Goal: Task Accomplishment & Management: Manage account settings

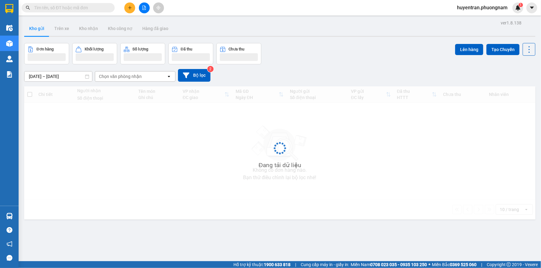
click at [474, 11] on span "huyentran.phuongnam" at bounding box center [482, 8] width 60 height 8
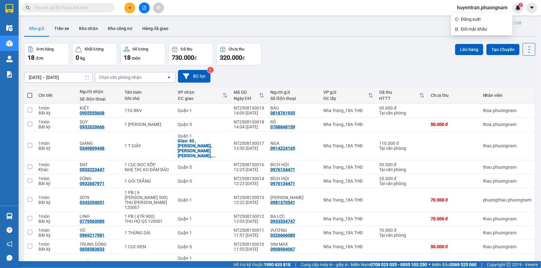
click at [500, 7] on span "huyentran.phuongnam" at bounding box center [482, 8] width 60 height 8
click at [479, 6] on span "huyentran.phuongnam" at bounding box center [482, 8] width 60 height 8
click at [468, 24] on li "Đăng xuất" at bounding box center [481, 19] width 61 height 10
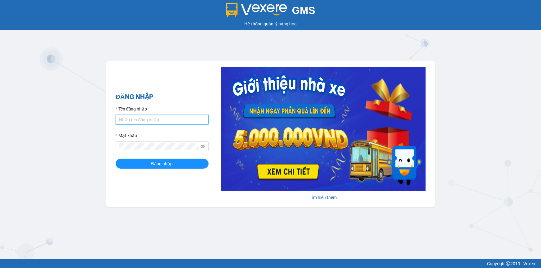
click at [139, 121] on input "Tên đăng nhập" at bounding box center [162, 120] width 93 height 10
type input "baotran.phuongnam"
click at [116, 159] on button "Đăng nhập" at bounding box center [162, 164] width 93 height 10
